Goal: Entertainment & Leisure: Consume media (video, audio)

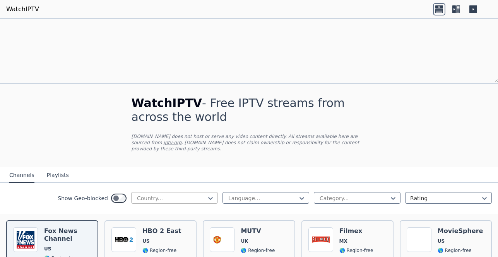
click at [147, 195] on div "Country..." at bounding box center [171, 199] width 69 height 8
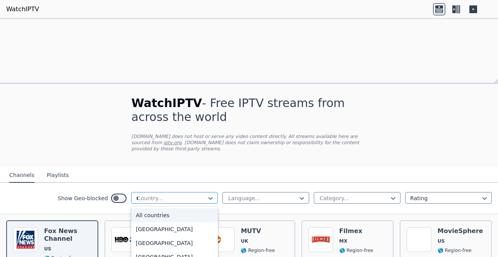
type input "***"
click at [148, 209] on div "[GEOGRAPHIC_DATA]" at bounding box center [174, 216] width 87 height 14
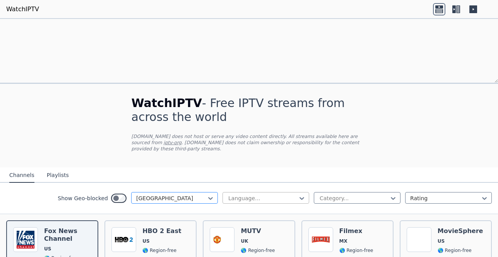
click at [264, 195] on div at bounding box center [263, 199] width 70 height 8
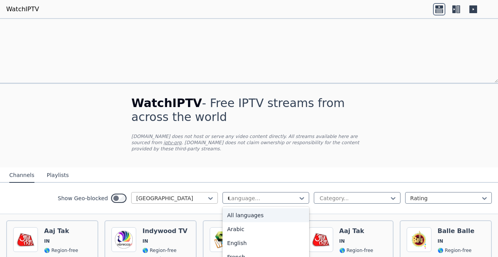
type input "**"
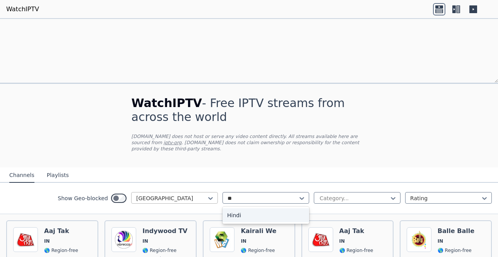
click at [255, 209] on div "Hindi" at bounding box center [266, 216] width 87 height 14
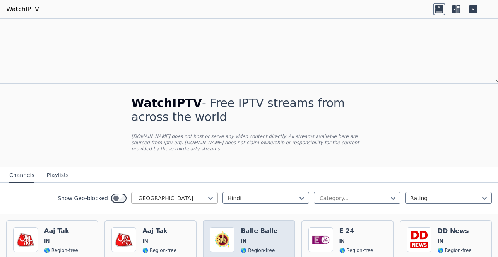
scroll to position [38, 0]
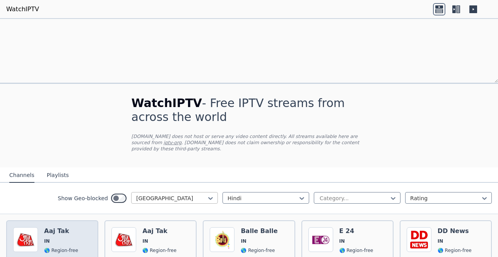
click at [73, 238] on span "IN" at bounding box center [61, 241] width 34 height 6
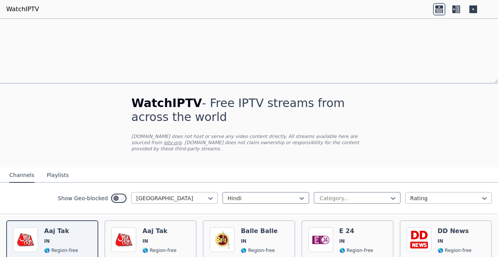
scroll to position [0, 0]
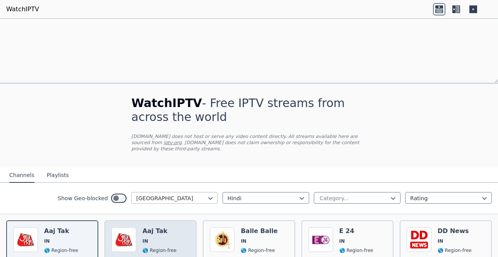
click at [122, 228] on img at bounding box center [123, 240] width 25 height 25
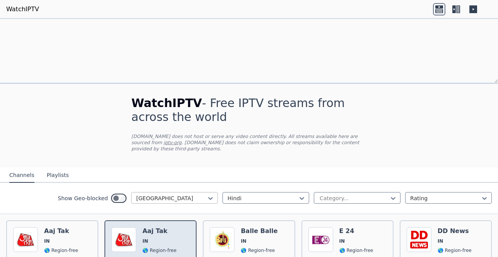
click at [122, 228] on img at bounding box center [123, 240] width 25 height 25
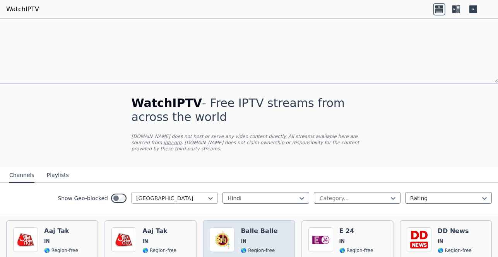
scroll to position [111, 0]
